Goal: Information Seeking & Learning: Find specific fact

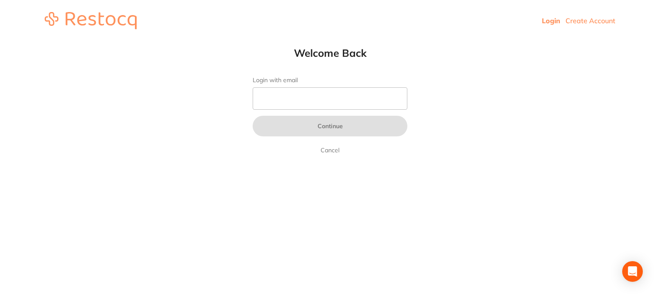
type input "amrita@terrificminds.com"
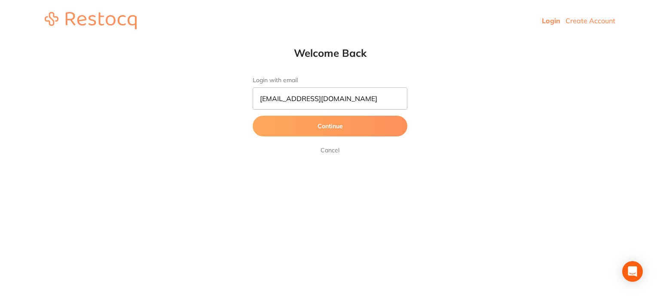
click at [361, 132] on button "Continue" at bounding box center [330, 126] width 155 height 21
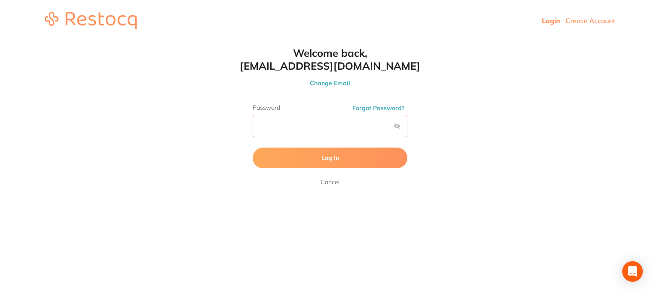
click at [253, 147] on button "Log In" at bounding box center [330, 157] width 155 height 21
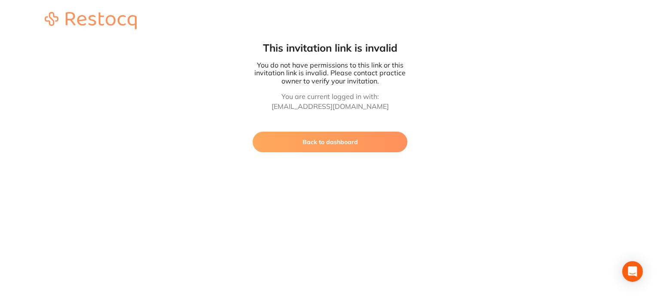
drag, startPoint x: 355, startPoint y: 140, endPoint x: 347, endPoint y: 125, distance: 17.1
click at [355, 140] on button "Back to dashboard" at bounding box center [330, 141] width 155 height 21
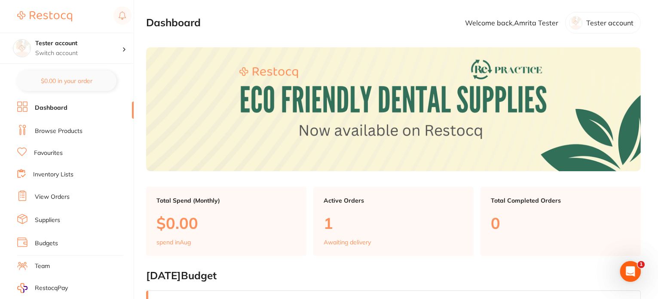
click at [66, 127] on link "Browse Products" at bounding box center [59, 131] width 48 height 9
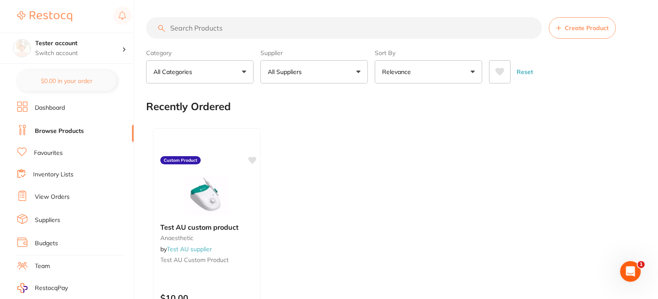
click at [196, 30] on input "search" at bounding box center [344, 27] width 396 height 21
paste input "FGB105L"
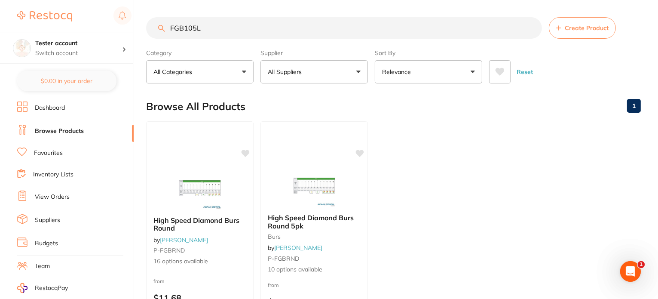
drag, startPoint x: 222, startPoint y: 28, endPoint x: 125, endPoint y: 28, distance: 96.2
click at [125, 28] on div "$0.00 Tester account Switch account Tester account $0.00 in your order Dashboar…" at bounding box center [329, 149] width 658 height 299
paste input "289F"
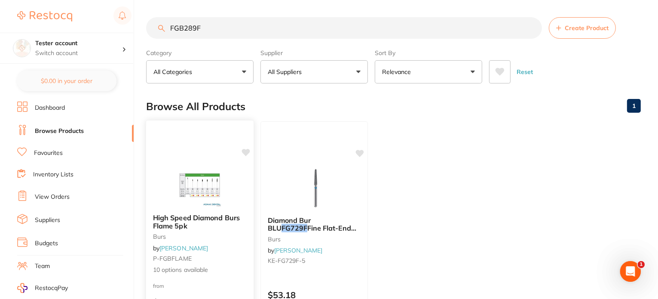
click at [204, 140] on div "High Speed Diamond Burs Flame 5pk burs by Adam Dental P-FGBFLAME 10 options ava…" at bounding box center [200, 245] width 109 height 250
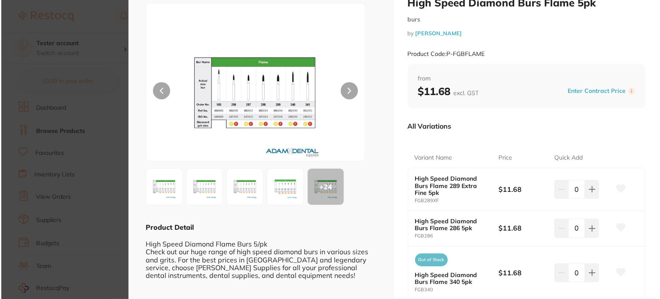
scroll to position [86, 0]
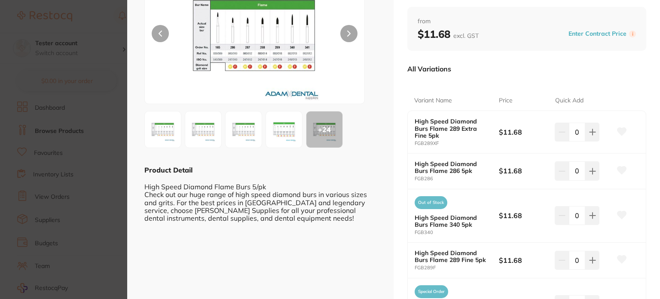
drag, startPoint x: 60, startPoint y: 132, endPoint x: 102, endPoint y: 1, distance: 137.8
click at [59, 132] on section "High Speed Diamond Burs Flame 5pk burs by Adam Dental Product Code: P-FGBFLAME …" at bounding box center [330, 149] width 660 height 299
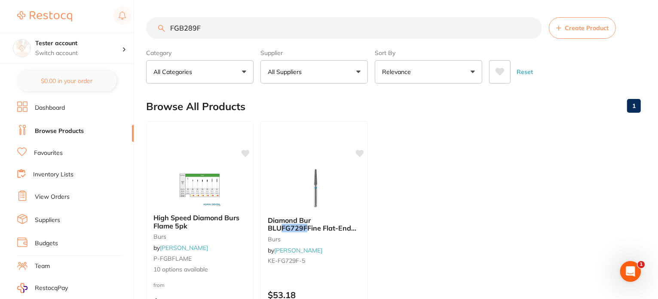
drag, startPoint x: 212, startPoint y: 27, endPoint x: 115, endPoint y: 31, distance: 97.2
click at [94, 25] on div "$0.00 Tester account Switch account Tester account $0.00 in your order Dashboar…" at bounding box center [329, 149] width 658 height 299
paste input "436C"
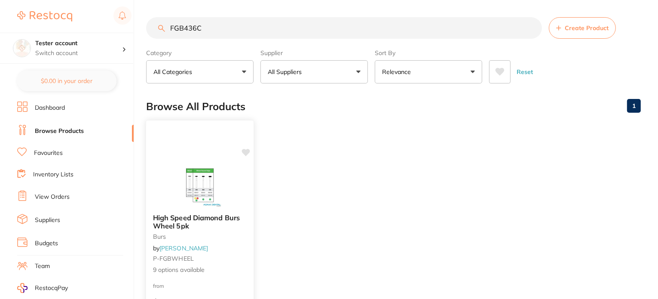
scroll to position [43, 0]
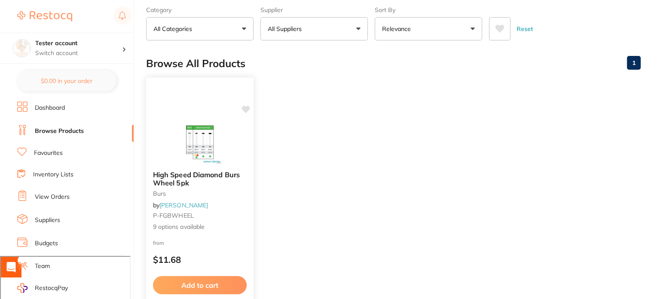
click at [230, 131] on div at bounding box center [199, 141] width 107 height 43
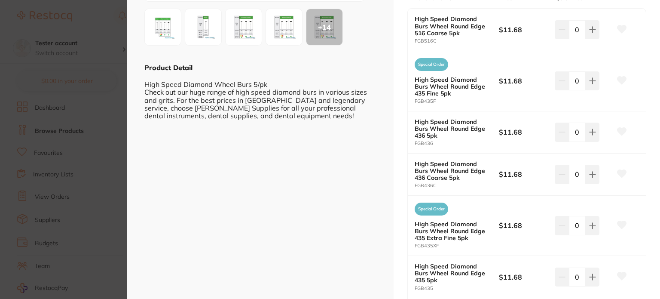
scroll to position [215, 0]
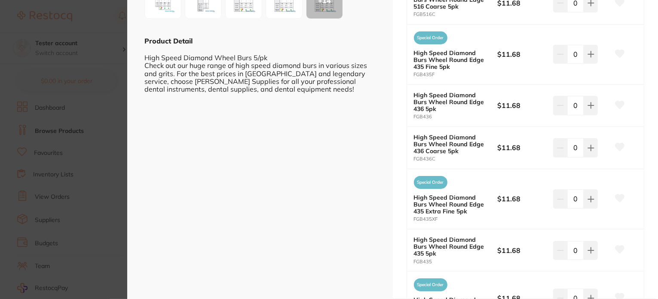
click at [79, 140] on section "High Speed Diamond Burs Wheel 5pk burs by Adam Dental Product Code: P-FGBWHEEL …" at bounding box center [329, 149] width 658 height 299
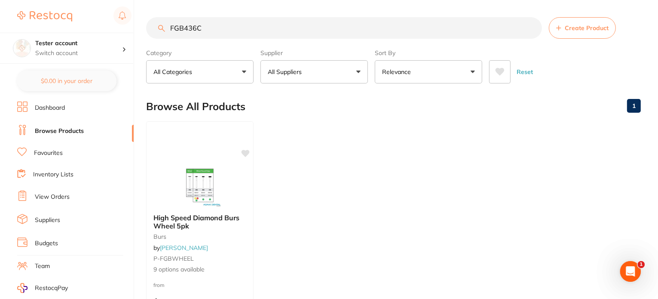
drag, startPoint x: 174, startPoint y: 31, endPoint x: 110, endPoint y: 30, distance: 64.4
click at [104, 30] on div "$0.00 Tester account Switch account Tester account $0.00 in your order Dashboar…" at bounding box center [329, 149] width 658 height 299
paste input "HEF16A"
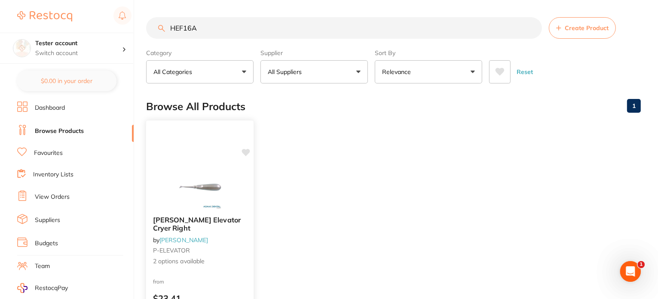
type input "HEF16A"
click at [192, 184] on img at bounding box center [199, 186] width 56 height 43
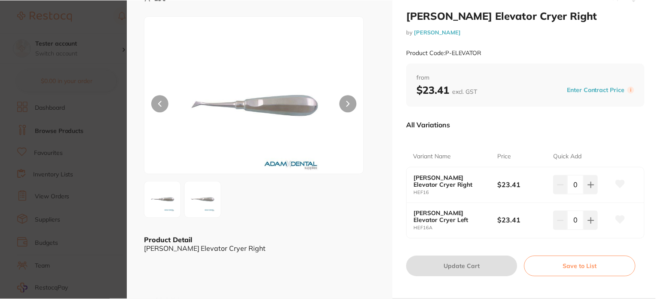
scroll to position [24, 0]
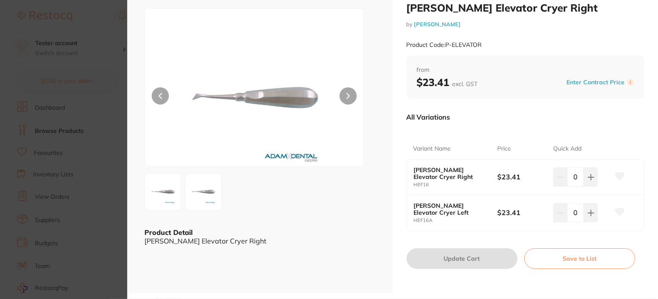
click at [70, 106] on section "Hanson Elevator Cryer Right by Adam Dental Product Code: P-ELEVATOR ESC Product…" at bounding box center [329, 149] width 658 height 299
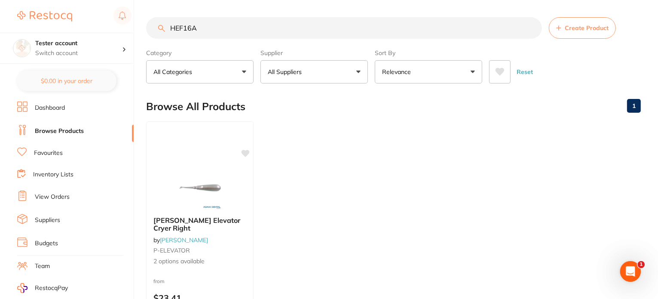
scroll to position [101, 0]
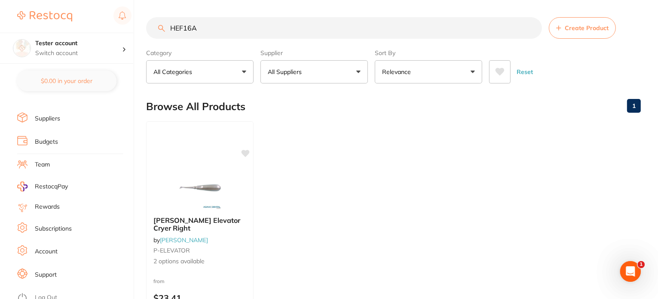
click at [45, 293] on link "Log Out" at bounding box center [46, 297] width 22 height 9
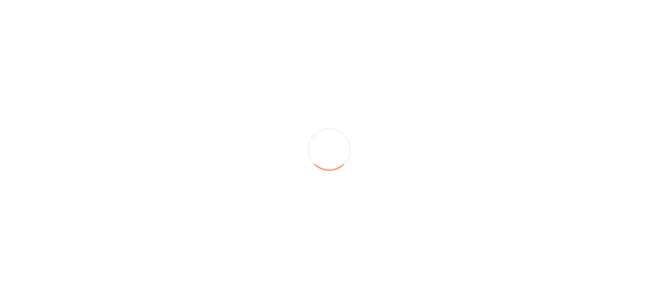
scroll to position [0, 0]
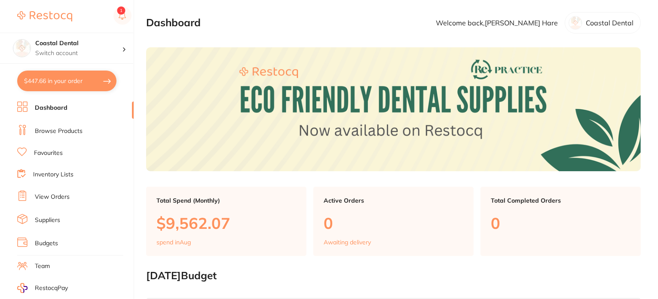
click at [66, 127] on link "Browse Products" at bounding box center [59, 131] width 48 height 9
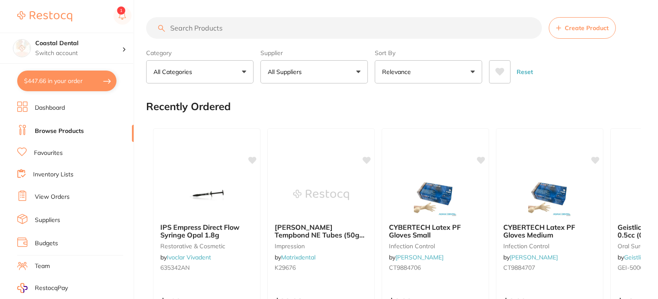
click at [193, 31] on input "search" at bounding box center [344, 27] width 396 height 21
paste input "HEF12"
click at [193, 31] on input "HEF12" at bounding box center [344, 27] width 396 height 21
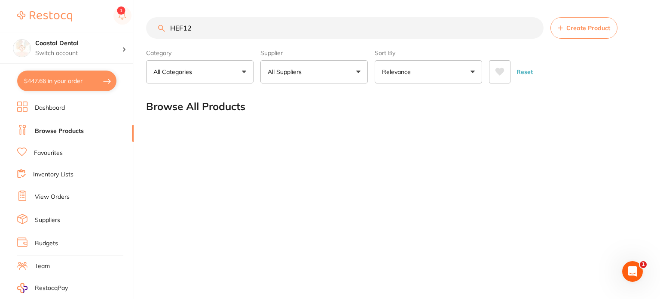
click at [144, 27] on div "$447.66 Coastal Dental Switch account Coastal Dental Dental Sanctuary $447.66 i…" at bounding box center [330, 149] width 660 height 299
paste input "HC125"
click at [143, 22] on div "$447.66 Coastal Dental Switch account Coastal Dental Dental Sanctuary $447.66 i…" at bounding box center [330, 149] width 660 height 299
paste input "FGB436C"
type input "FGB436C"
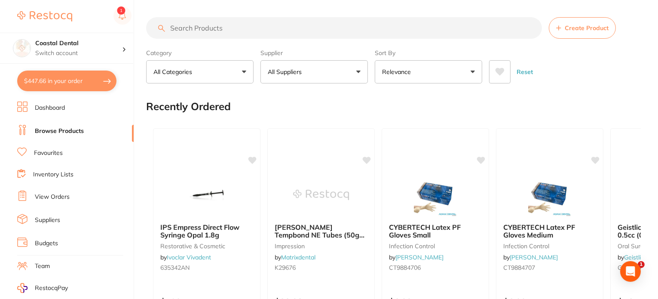
click at [183, 29] on input "search" at bounding box center [344, 27] width 396 height 21
paste input "FGB436C"
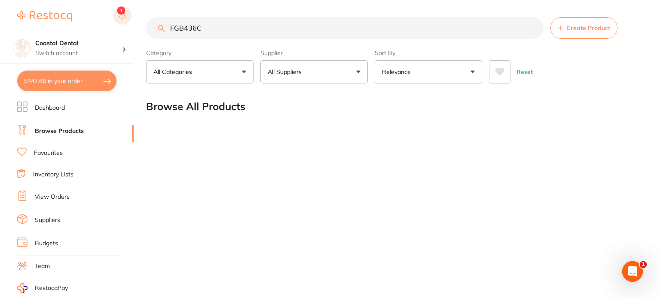
click at [120, 24] on div "$447.66 Coastal Dental Switch account Coastal Dental Dental Sanctuary $447.66 i…" at bounding box center [330, 149] width 660 height 299
paste input "HSC100"
drag, startPoint x: 193, startPoint y: 33, endPoint x: 94, endPoint y: 31, distance: 99.7
click at [94, 31] on div "$447.66 Coastal Dental Switch account Coastal Dental Dental Sanctuary $447.66 i…" at bounding box center [330, 149] width 660 height 299
paste input "RDC07"
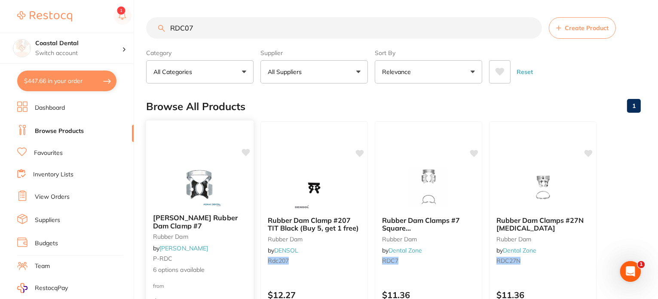
type input "RDC07"
click at [194, 158] on div "Hanson Rubber Dam Clamp #7 rubber dam by Adam Dental P-RDC 6 options available …" at bounding box center [200, 245] width 109 height 250
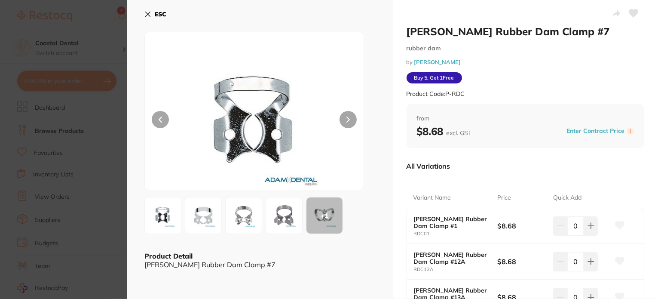
click at [146, 15] on icon at bounding box center [147, 14] width 7 height 7
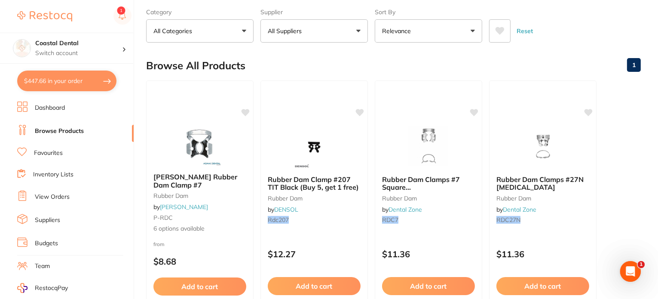
scroll to position [87, 0]
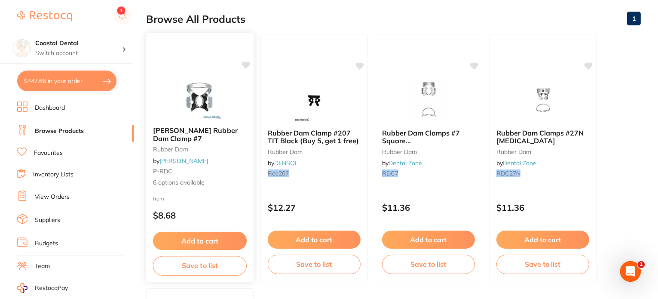
click at [244, 158] on div "Hanson Rubber Dam Clamp #7 rubber dam by Adam Dental P-RDC 6 options available" at bounding box center [199, 156] width 107 height 74
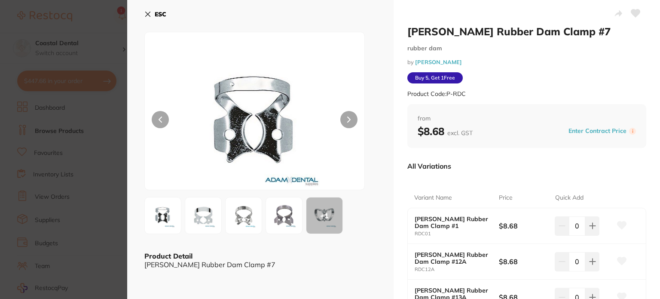
click at [149, 13] on icon at bounding box center [147, 14] width 7 height 7
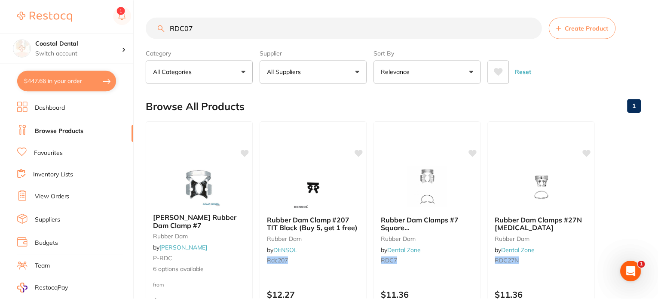
scroll to position [87, 0]
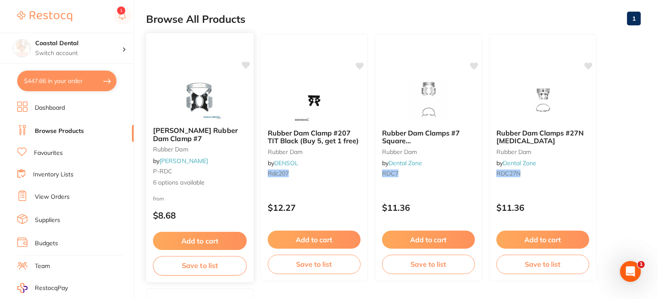
click at [220, 118] on img at bounding box center [199, 97] width 56 height 43
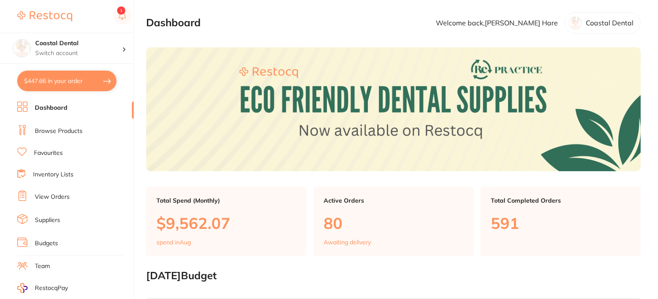
click at [64, 129] on link "Browse Products" at bounding box center [59, 131] width 48 height 9
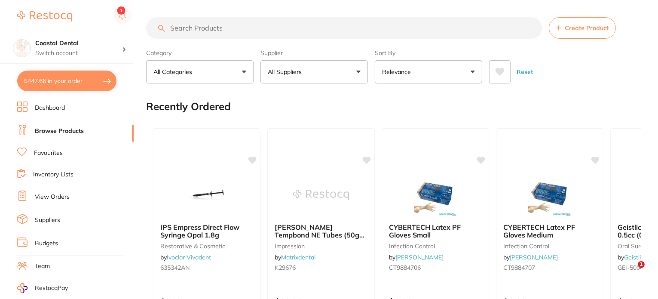
click at [196, 27] on input "search" at bounding box center [344, 27] width 396 height 21
paste input "FGB113C"
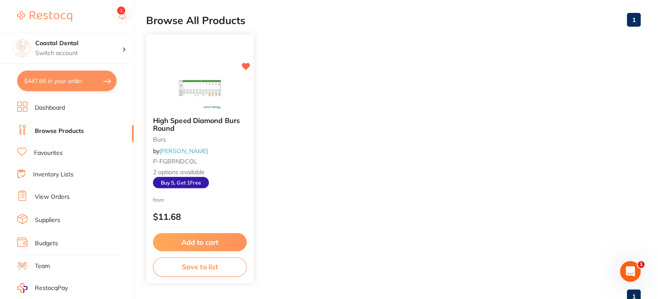
type input "FGB113C"
click at [216, 187] on div "High Speed Diamond Burs Round burs by Adam Dental P-FGBRNDCOL 2 options availab…" at bounding box center [199, 152] width 107 height 85
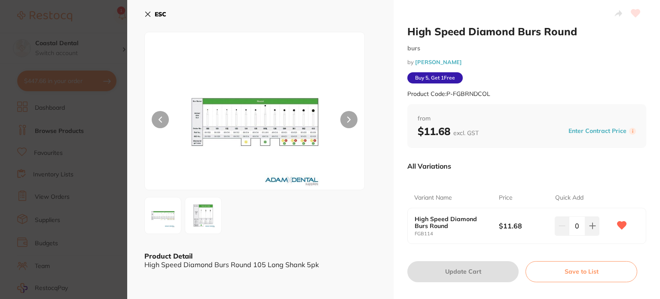
click at [146, 12] on icon at bounding box center [147, 14] width 7 height 7
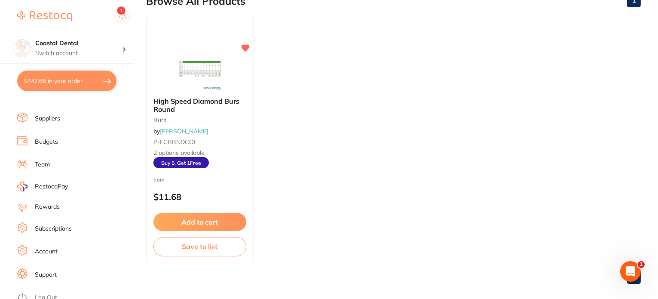
scroll to position [114, 0]
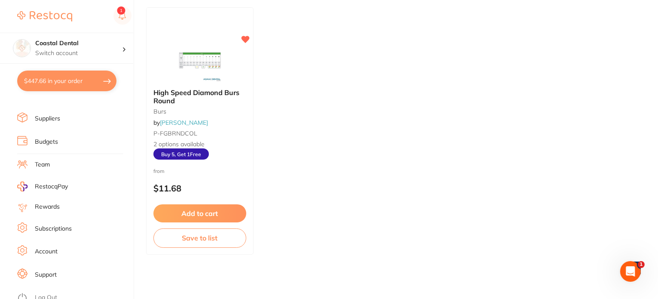
click at [49, 293] on link "Log Out" at bounding box center [46, 297] width 22 height 9
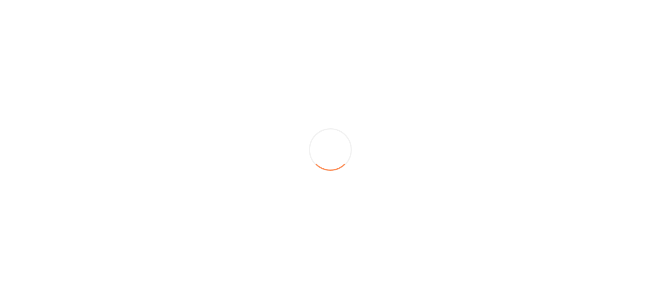
scroll to position [0, 0]
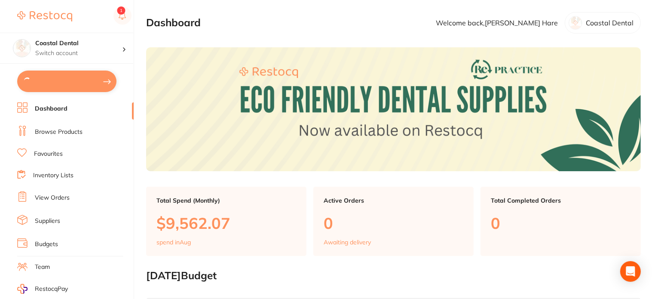
click at [60, 131] on link "Browse Products" at bounding box center [59, 132] width 48 height 9
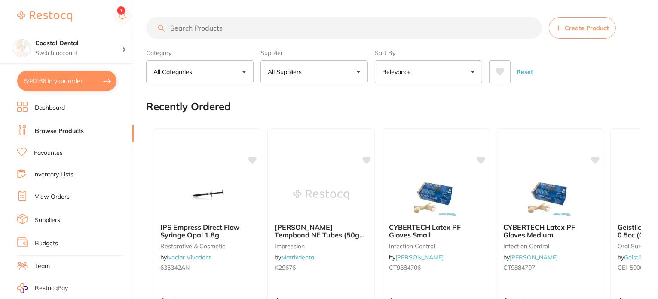
click at [87, 89] on button "$447.66 in your order" at bounding box center [66, 80] width 99 height 21
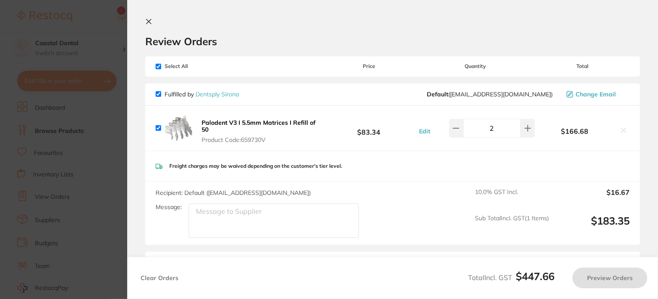
checkbox input "true"
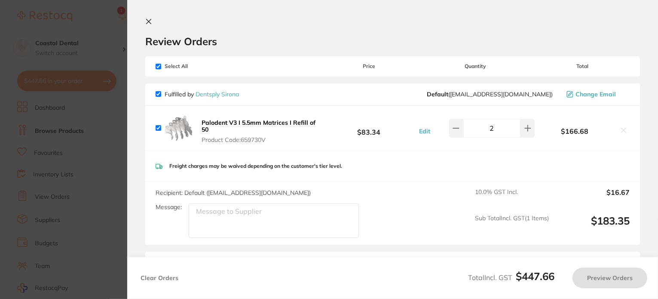
checkbox input "true"
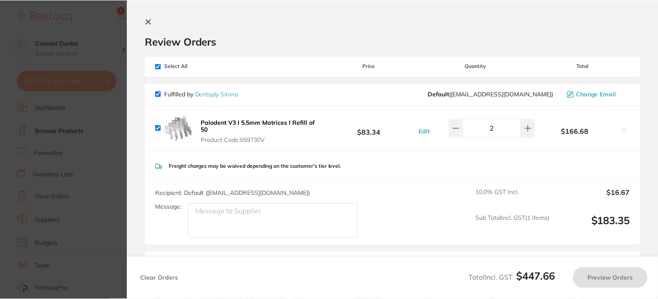
scroll to position [387, 0]
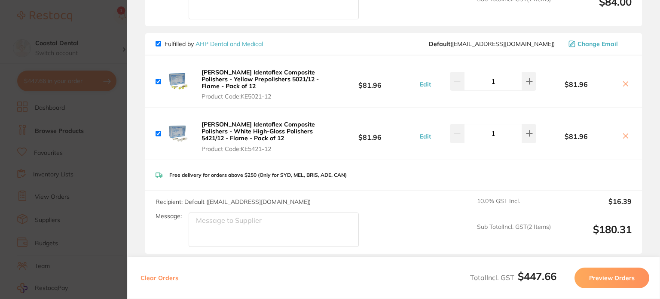
click at [81, 179] on section "Update RRP Set your pre negotiated price for this item. Item Agreed RRP (excl. …" at bounding box center [330, 149] width 660 height 299
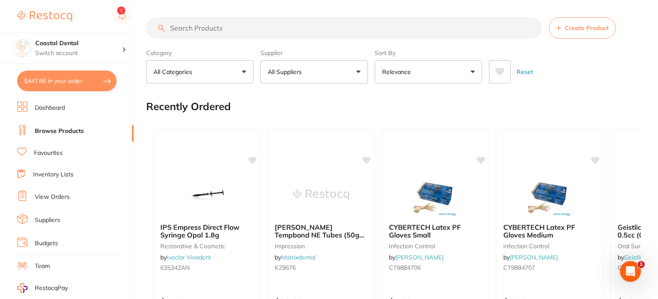
scroll to position [0, 0]
click at [51, 153] on link "Favourites" at bounding box center [48, 153] width 29 height 9
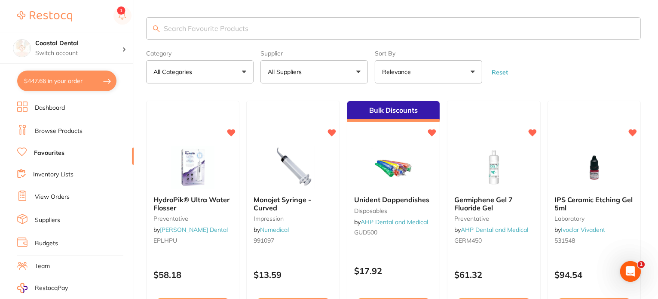
click at [318, 64] on button "All Suppliers" at bounding box center [313, 71] width 107 height 23
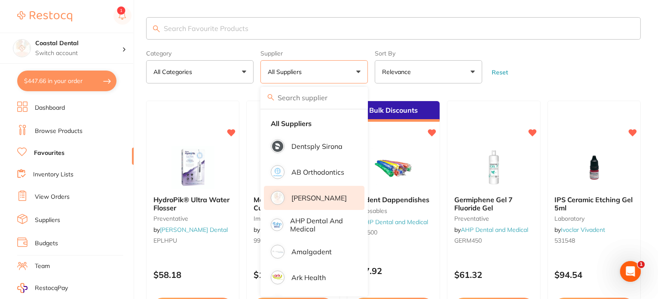
click at [330, 198] on p "[PERSON_NAME]" at bounding box center [318, 198] width 55 height 8
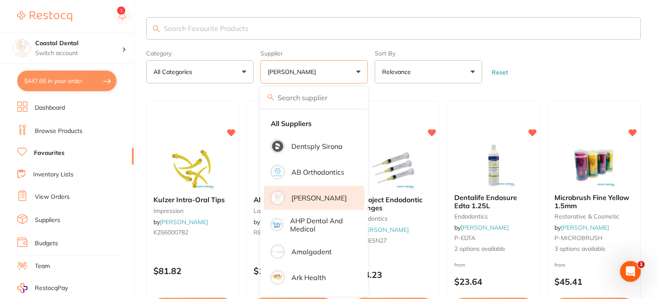
click at [369, 68] on form "Category All Categories All Categories anaesthetic burs disposables endodontics…" at bounding box center [393, 64] width 494 height 37
click at [317, 197] on p "[PERSON_NAME]" at bounding box center [318, 198] width 55 height 8
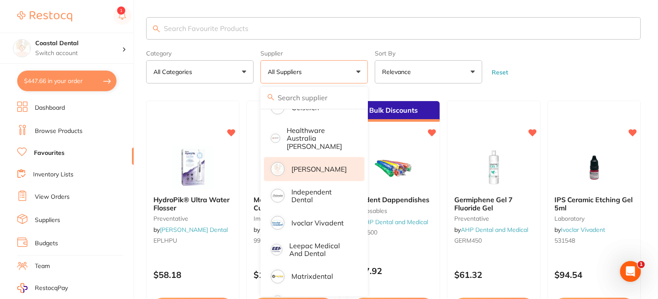
click at [325, 165] on p "[PERSON_NAME]" at bounding box center [318, 169] width 55 height 8
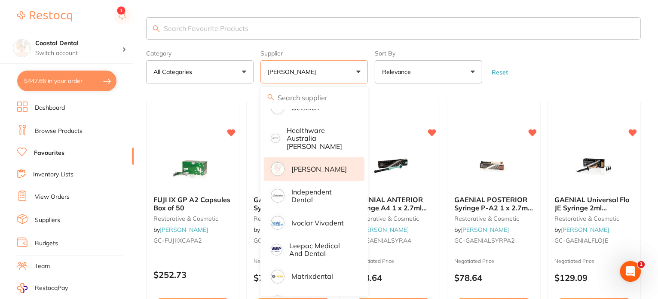
click at [370, 75] on form "Category All Categories All Categories anaesthetic burs crown & bridge disposab…" at bounding box center [393, 64] width 494 height 37
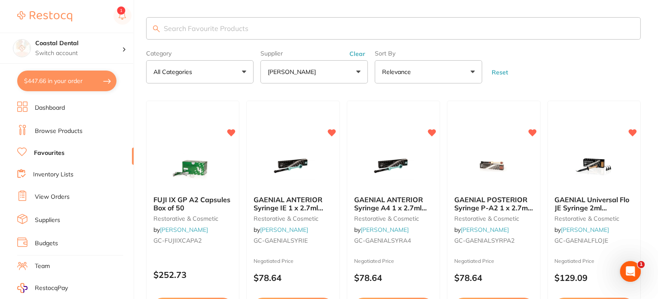
click at [65, 171] on link "Inventory Lists" at bounding box center [53, 174] width 40 height 9
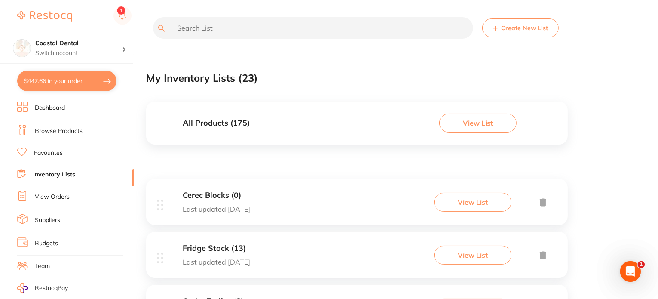
click at [249, 128] on div "All Products ( 175 ) View List" at bounding box center [356, 122] width 421 height 43
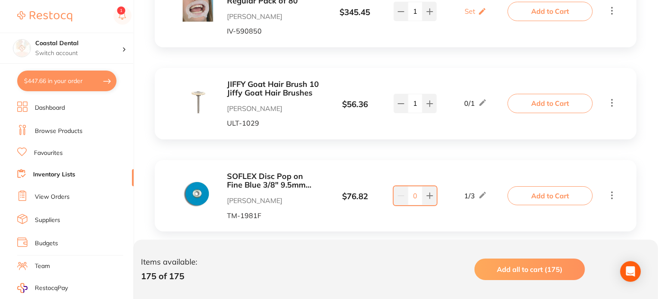
click at [60, 130] on link "Browse Products" at bounding box center [59, 131] width 48 height 9
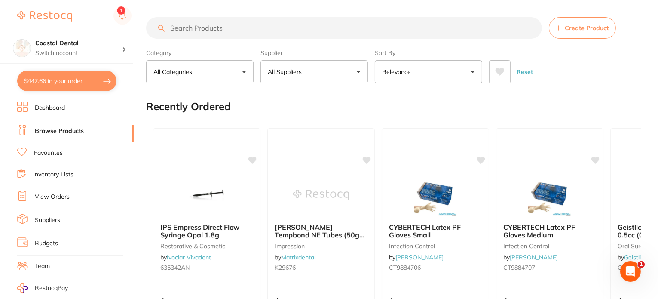
click at [185, 24] on input "search" at bounding box center [344, 27] width 396 height 21
click at [189, 30] on input "search" at bounding box center [344, 27] width 396 height 21
paste input "FGB336XF"
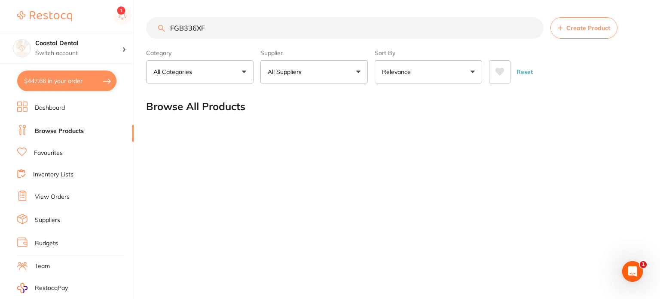
drag, startPoint x: 164, startPoint y: 28, endPoint x: 117, endPoint y: 28, distance: 47.3
click at [117, 28] on div "$447.66 Coastal Dental Switch account Coastal Dental Dental Sanctuary $447.66 i…" at bounding box center [330, 149] width 660 height 299
paste input "289"
drag, startPoint x: 212, startPoint y: 27, endPoint x: 160, endPoint y: 23, distance: 52.1
click at [160, 23] on input "FGB289F" at bounding box center [344, 27] width 397 height 21
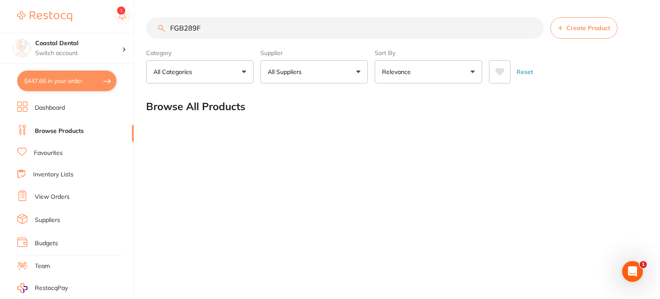
paste input "HECX1"
drag, startPoint x: 210, startPoint y: 27, endPoint x: 94, endPoint y: 26, distance: 115.6
click at [95, 27] on div "$447.66 Coastal Dental Switch account Coastal Dental Dental Sanctuary $447.66 i…" at bounding box center [330, 149] width 660 height 299
paste input "ISGB"
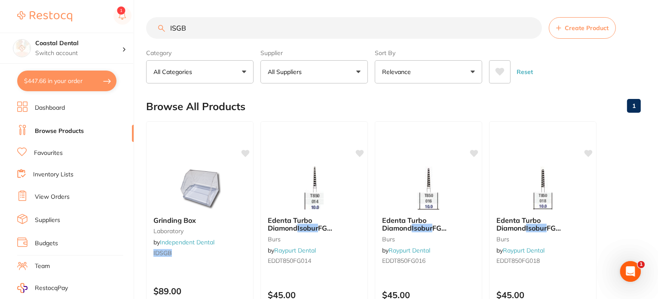
click at [299, 80] on button "All Suppliers" at bounding box center [313, 71] width 107 height 23
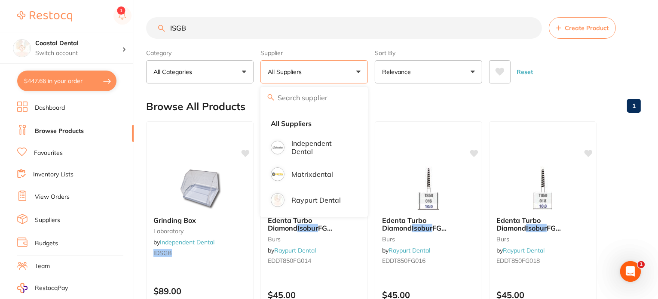
click at [334, 45] on section "ISGB Create Product Category All Categories All Categories burs Burs infection …" at bounding box center [393, 50] width 494 height 66
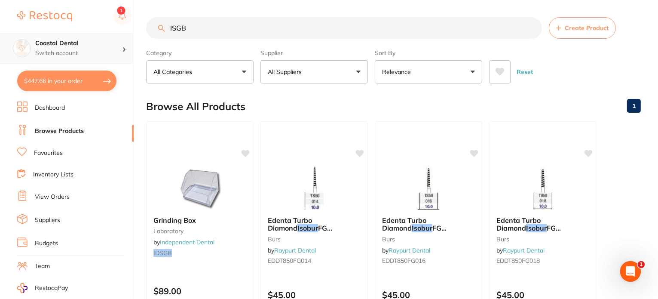
click at [127, 35] on div "$447.66 Coastal Dental Switch account Coastal Dental Dental Sanctuary $447.66 i…" at bounding box center [329, 149] width 658 height 299
paste input "RDC12A"
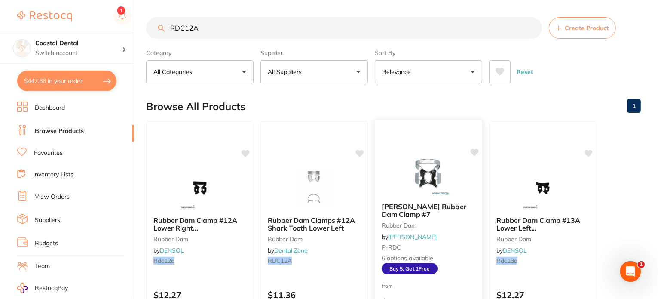
scroll to position [43, 0]
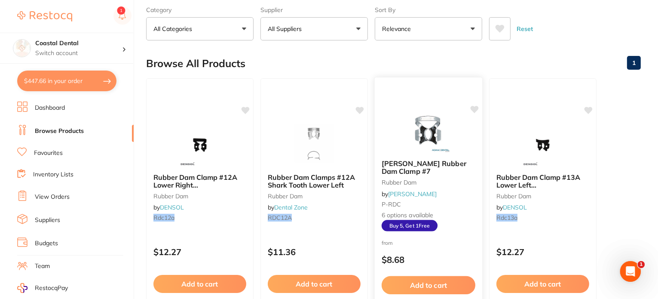
type input "RDC12A"
click at [450, 198] on div "Hanson Rubber Dam Clamp #7 rubber dam by Adam Dental P-RDC 6 options available …" at bounding box center [428, 194] width 107 height 85
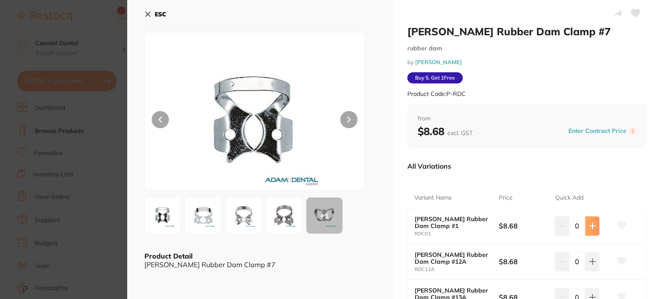
click at [592, 229] on icon at bounding box center [592, 225] width 7 height 7
type input "1"
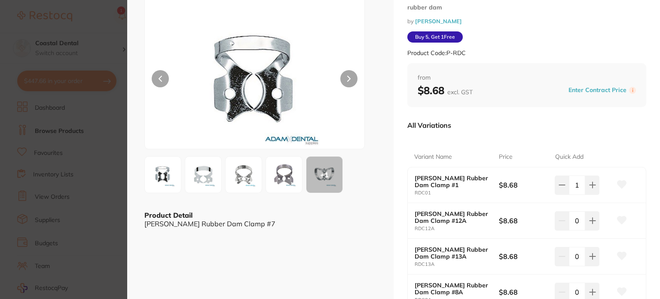
scroll to position [120, 0]
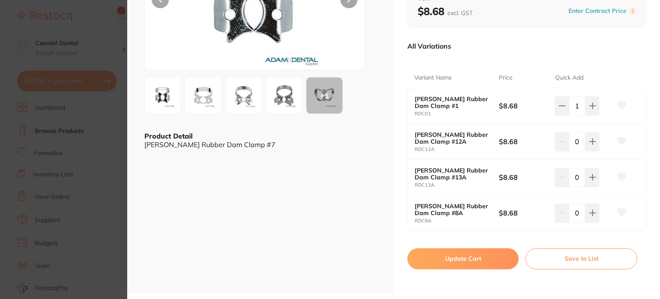
click at [461, 259] on button "Update Cart" at bounding box center [462, 258] width 111 height 21
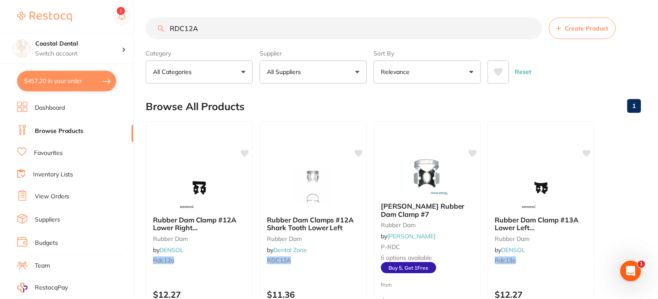
scroll to position [43, 0]
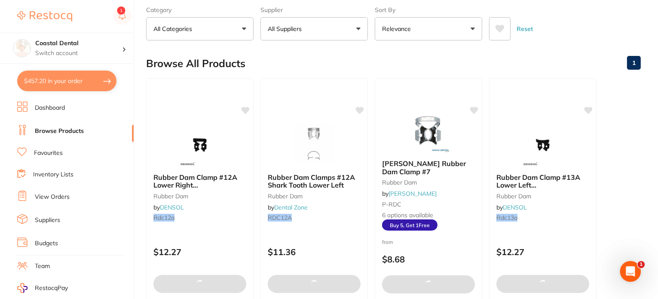
click at [77, 87] on button "$457.20 in your order" at bounding box center [66, 80] width 99 height 21
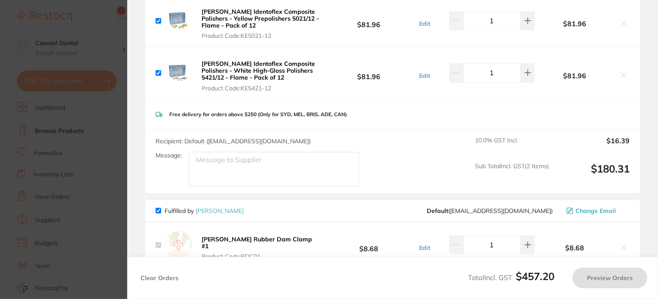
checkbox input "true"
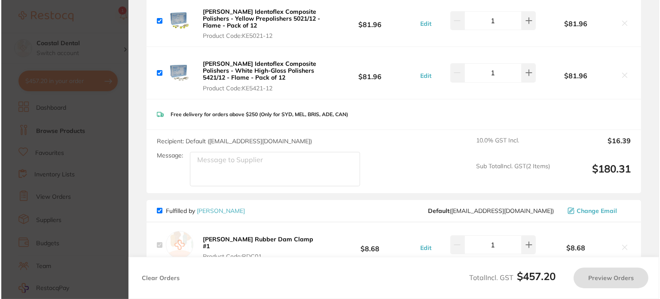
scroll to position [0, 0]
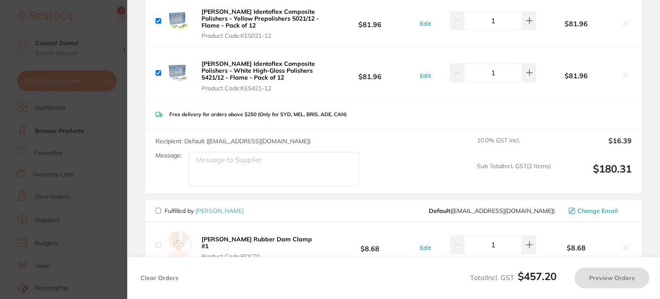
checkbox input "false"
type textarea "please send asap as we have almost no stock"
checkbox input "true"
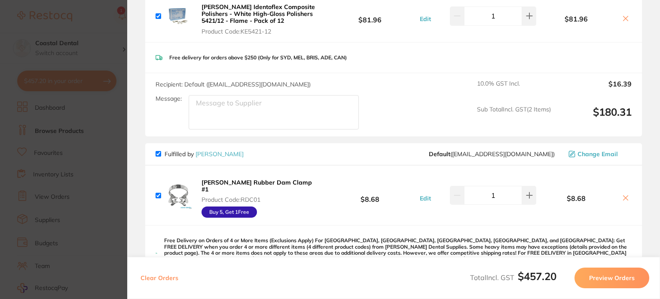
scroll to position [576, 0]
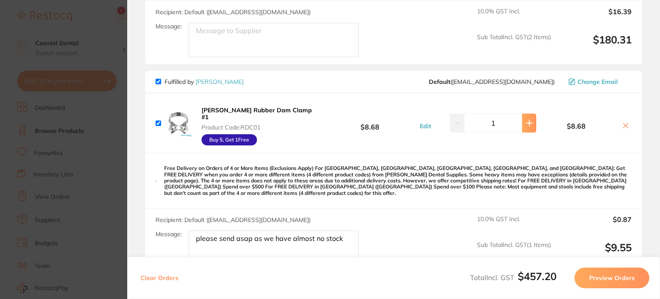
type input "5"
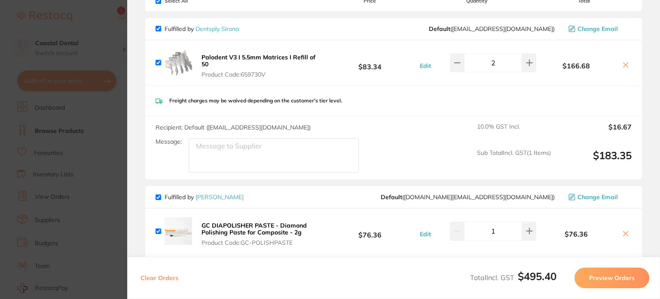
scroll to position [0, 0]
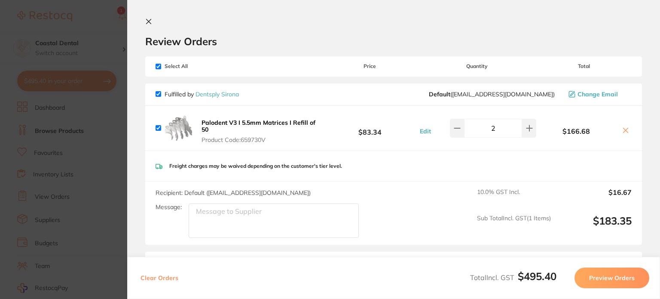
drag, startPoint x: 89, startPoint y: 78, endPoint x: 107, endPoint y: 186, distance: 109.3
click at [90, 79] on section "Update RRP Set your pre negotiated price for this item. Item Agreed RRP (excl. …" at bounding box center [330, 149] width 660 height 299
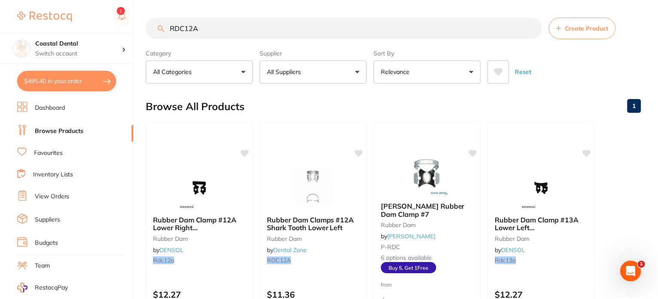
scroll to position [43, 0]
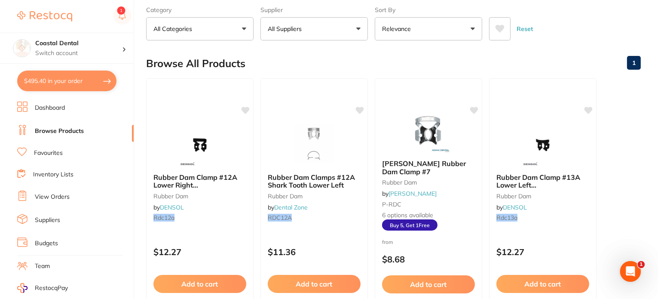
click at [105, 85] on button "$495.40 in your order" at bounding box center [66, 80] width 99 height 21
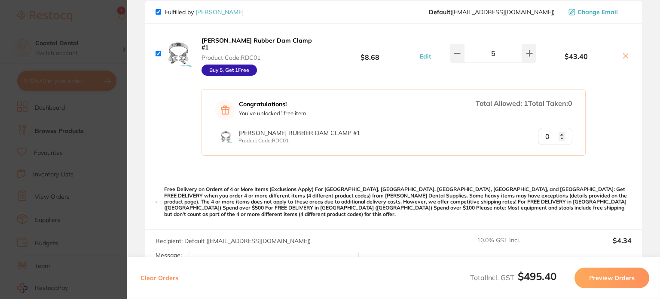
scroll to position [644, 0]
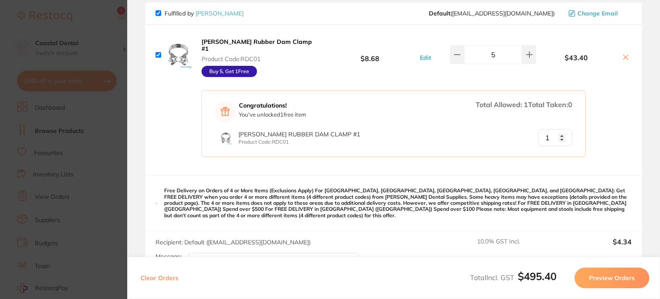
type input "1"
click at [559, 129] on input "1" at bounding box center [555, 137] width 34 height 17
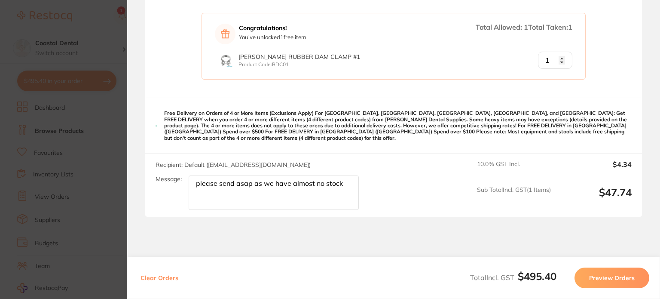
scroll to position [732, 0]
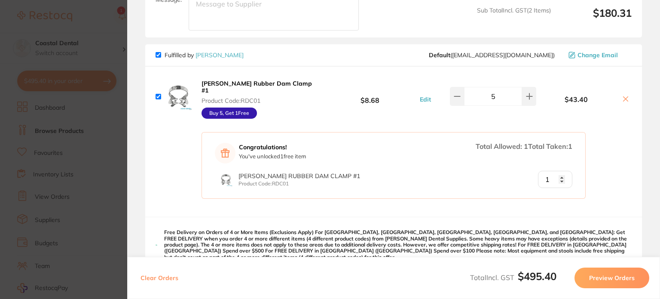
click at [623, 96] on icon at bounding box center [625, 98] width 5 height 5
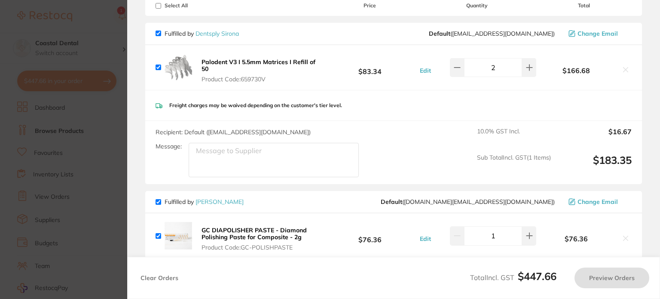
checkbox input "true"
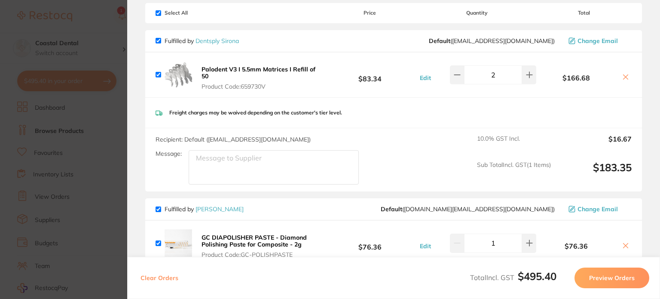
scroll to position [0, 0]
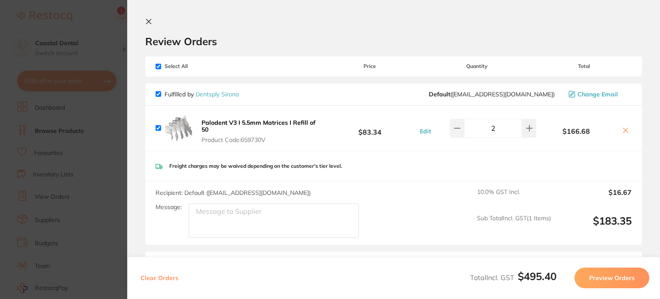
click at [96, 123] on section "Update RRP Set your pre negotiated price for this item. Item Agreed RRP (excl. …" at bounding box center [330, 149] width 660 height 299
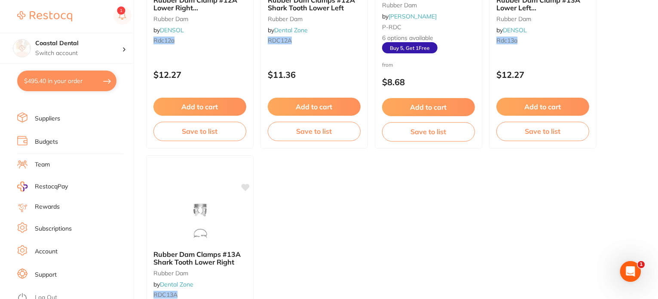
scroll to position [344, 0]
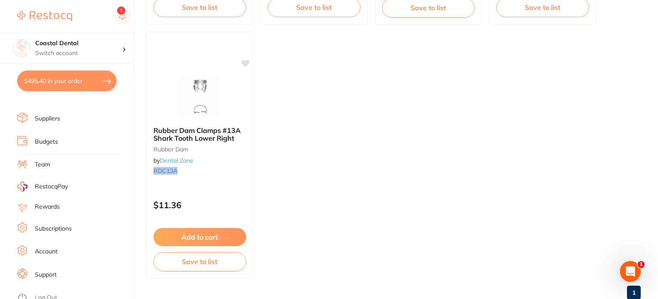
click at [50, 293] on link "Log Out" at bounding box center [46, 297] width 22 height 9
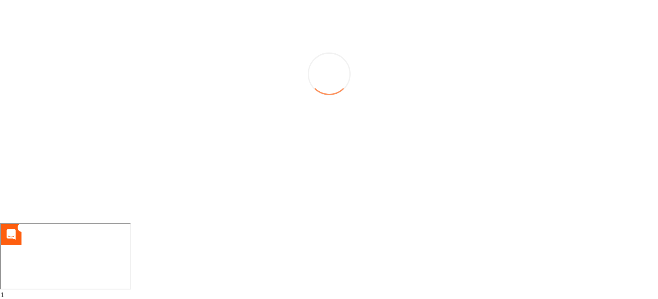
scroll to position [0, 0]
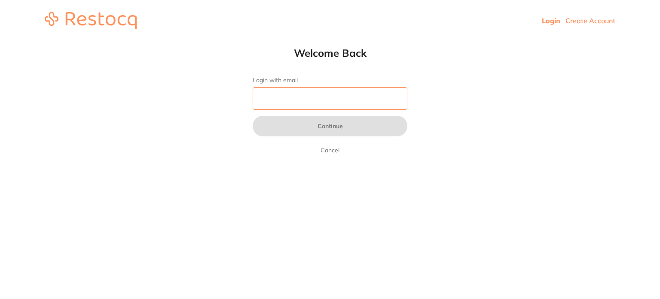
click at [325, 106] on input "Login with email" at bounding box center [330, 98] width 155 height 22
type input "[EMAIL_ADDRESS][DOMAIN_NAME]"
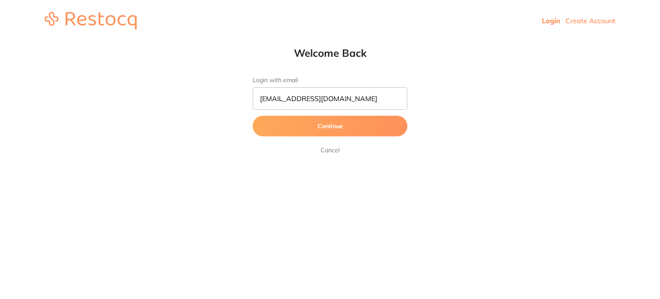
click at [320, 127] on button "Continue" at bounding box center [330, 126] width 155 height 21
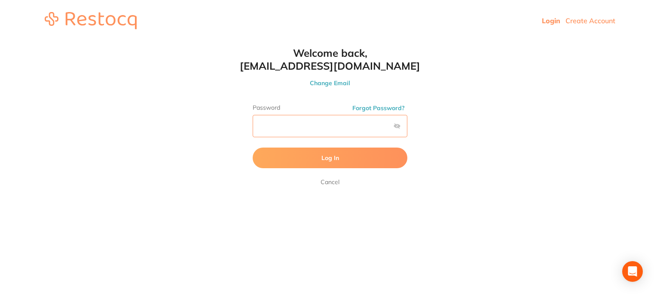
click at [253, 147] on button "Log In" at bounding box center [330, 157] width 155 height 21
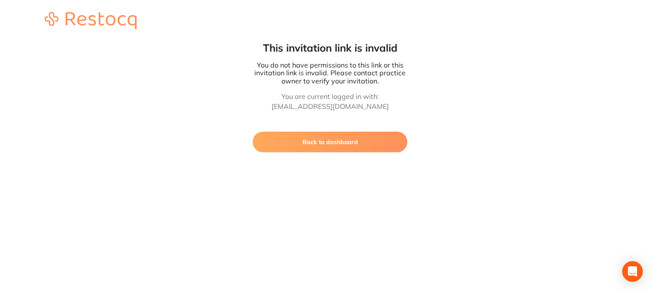
click at [339, 139] on button "Back to dashboard" at bounding box center [330, 141] width 155 height 21
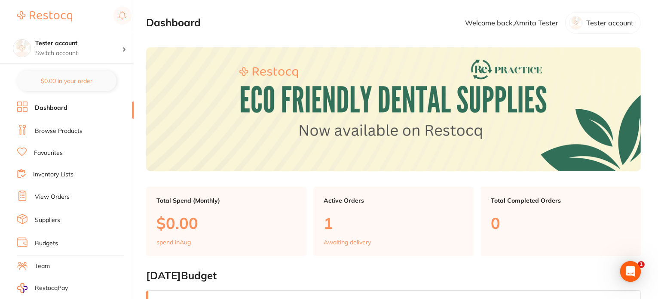
click at [50, 128] on link "Browse Products" at bounding box center [59, 131] width 48 height 9
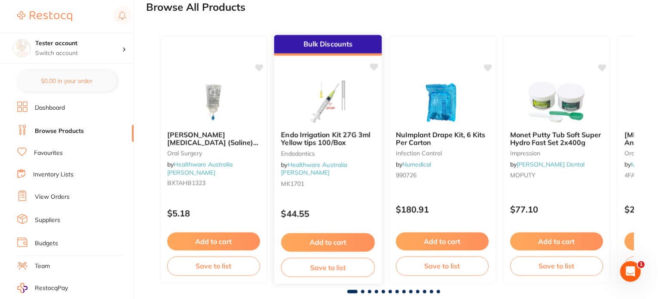
click at [331, 194] on div "Bulk Discounts Endo Irrigation Kit 27G 3ml Yellow tips 100/Box Endodontics by H…" at bounding box center [328, 159] width 109 height 250
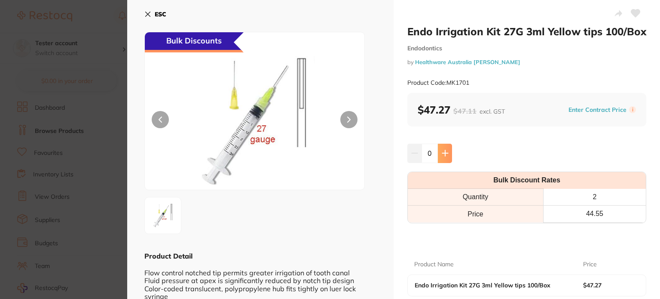
click at [444, 157] on button at bounding box center [445, 152] width 14 height 19
type input "1"
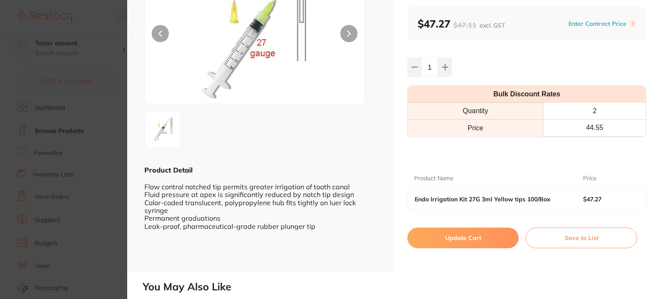
click at [462, 232] on button "Update Cart" at bounding box center [462, 237] width 111 height 21
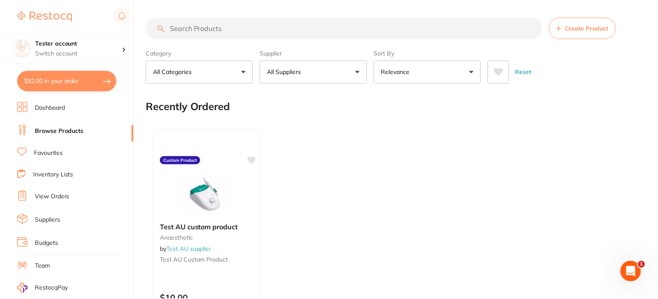
scroll to position [730, 0]
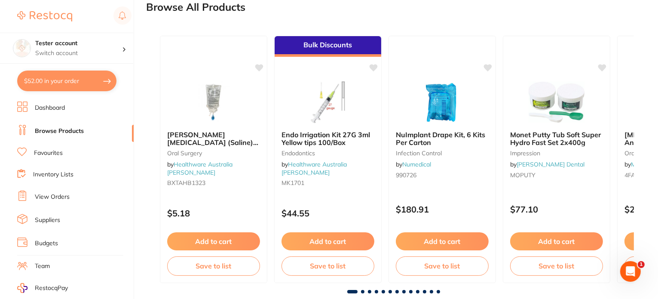
click at [91, 81] on button "$52.00 in your order" at bounding box center [66, 80] width 99 height 21
checkbox input "true"
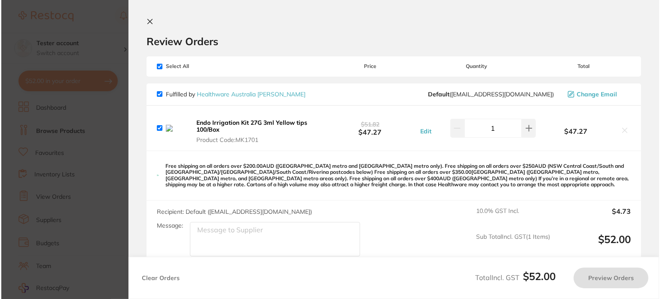
scroll to position [0, 0]
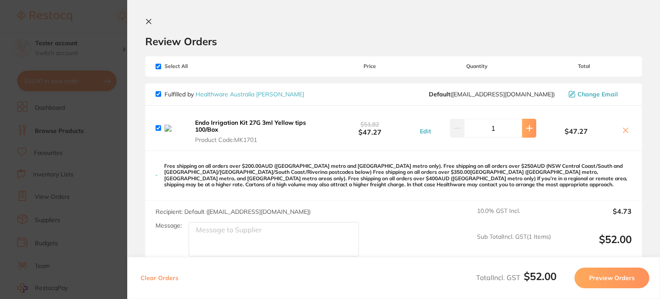
click at [528, 132] on button at bounding box center [529, 128] width 14 height 19
type input "2"
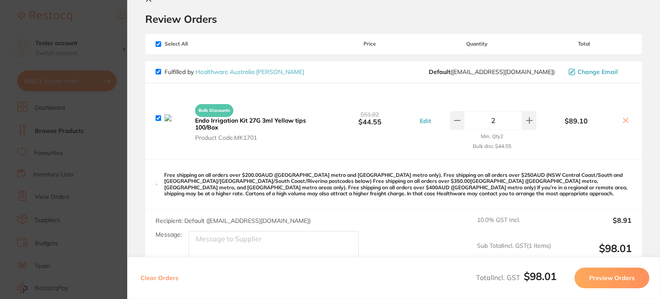
scroll to position [43, 0]
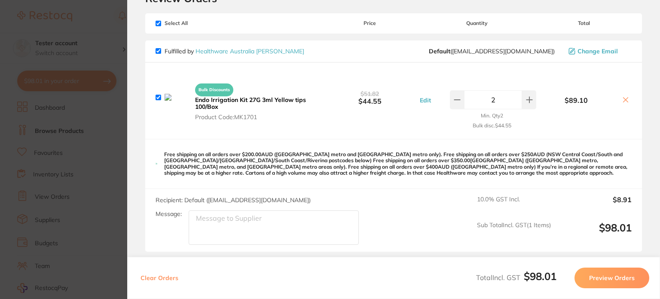
click at [586, 274] on button "Preview Orders" at bounding box center [611, 277] width 75 height 21
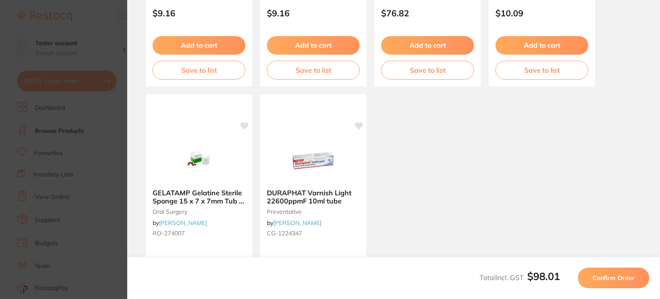
scroll to position [590, 0]
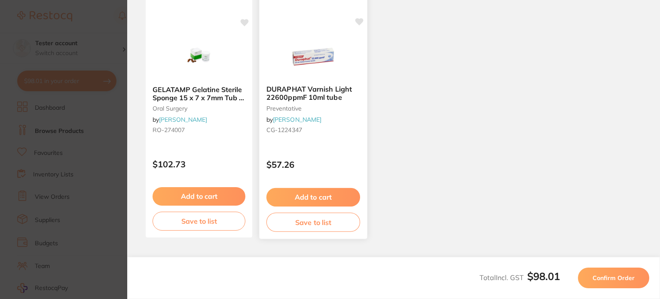
click at [330, 192] on button "Add to cart" at bounding box center [313, 197] width 94 height 18
